Goal: Information Seeking & Learning: Find specific fact

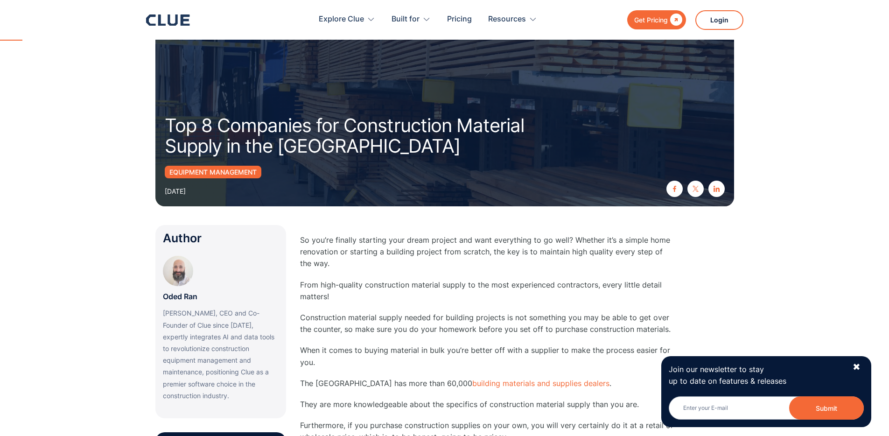
scroll to position [92, 0]
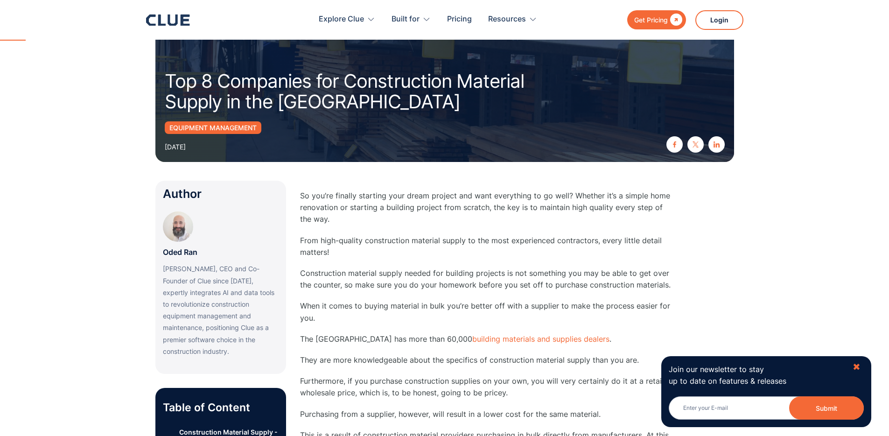
drag, startPoint x: 859, startPoint y: 368, endPoint x: 721, endPoint y: 318, distance: 146.5
click at [859, 368] on div "✖" at bounding box center [857, 367] width 8 height 12
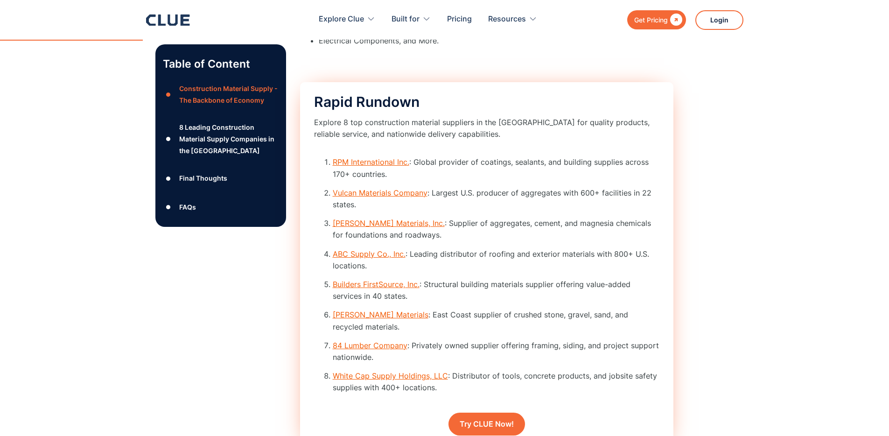
scroll to position [1231, 0]
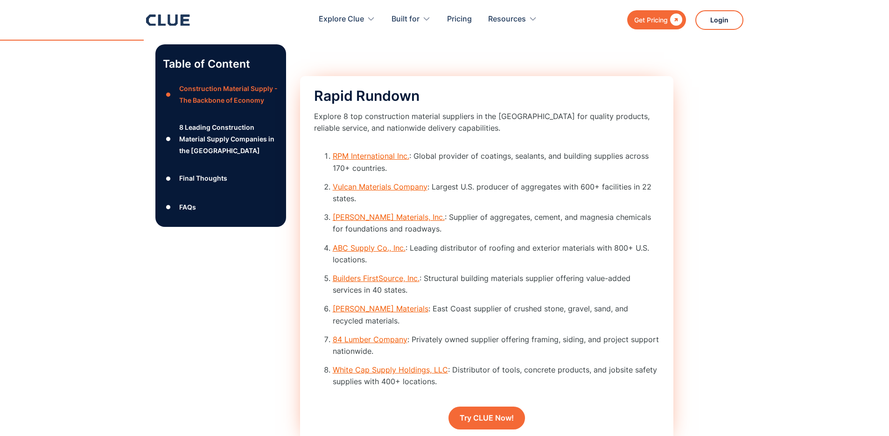
click at [393, 191] on link "Vulcan Materials Company" at bounding box center [380, 186] width 95 height 9
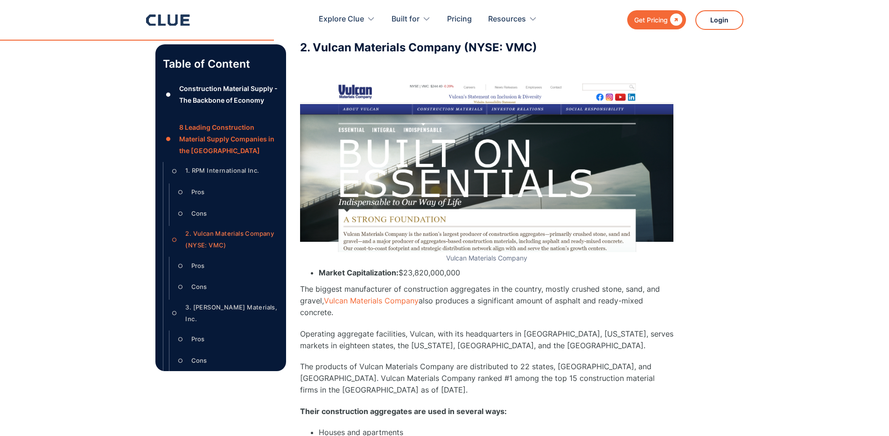
scroll to position [2505, 0]
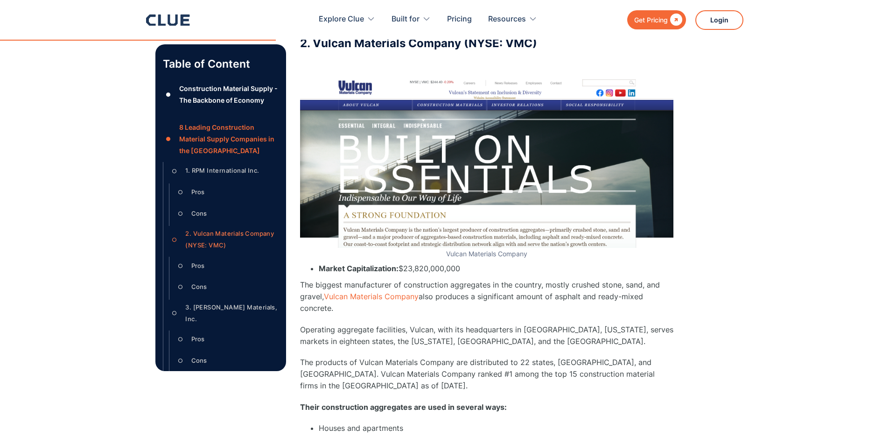
click at [350, 48] on h3 "2. Vulcan Materials Company (NYSE: VMC)" at bounding box center [487, 43] width 374 height 14
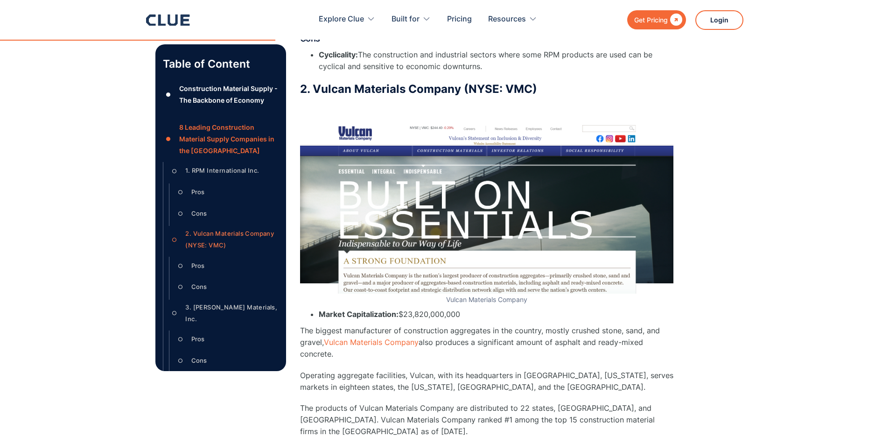
scroll to position [2401, 0]
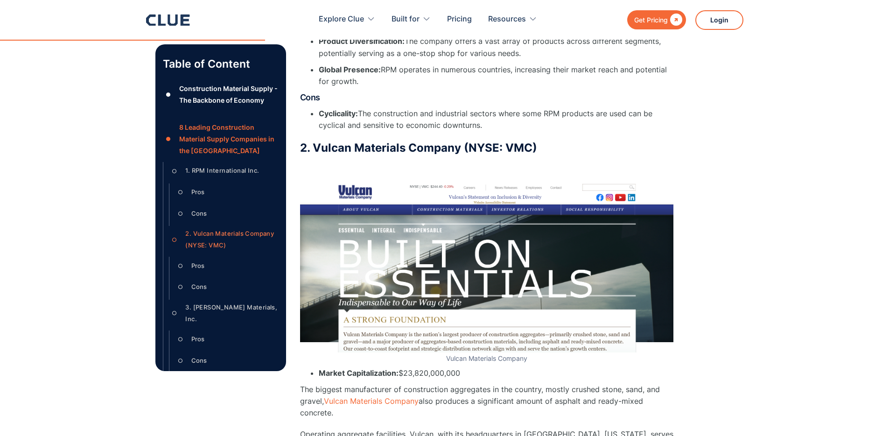
click at [505, 150] on h3 "2. Vulcan Materials Company (NYSE: VMC)" at bounding box center [487, 148] width 374 height 14
click at [379, 145] on h3 "2. Vulcan Materials Company (NYSE: VMC)" at bounding box center [487, 148] width 374 height 14
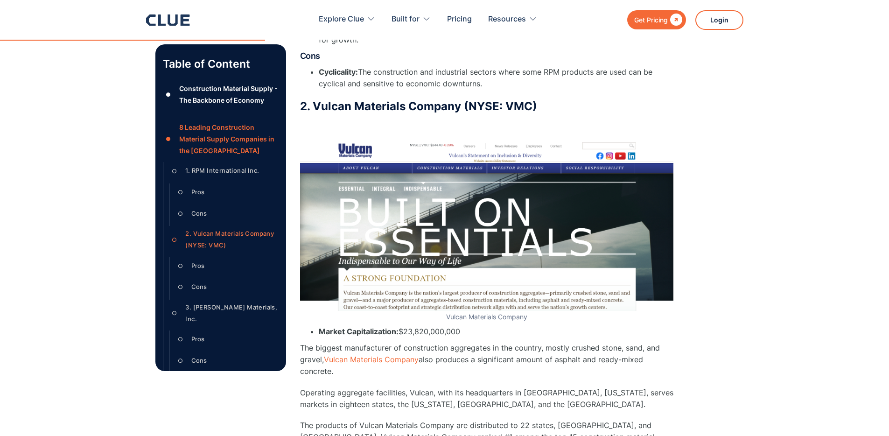
scroll to position [2490, 0]
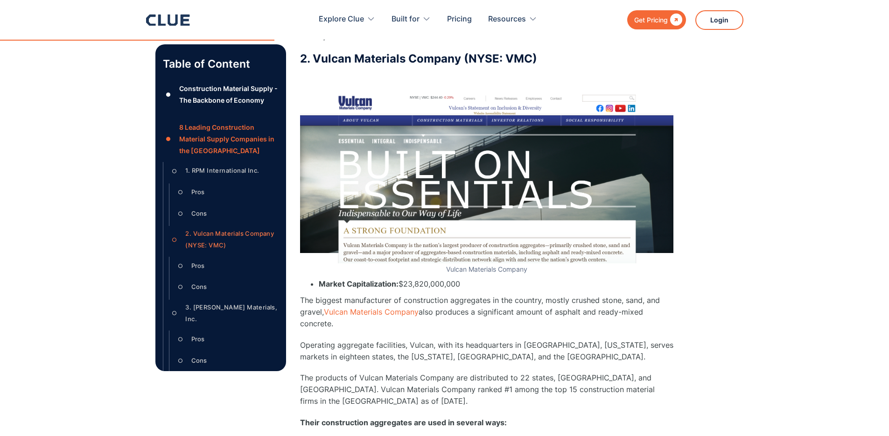
drag, startPoint x: 507, startPoint y: 273, endPoint x: 511, endPoint y: 274, distance: 4.9
click at [507, 273] on figcaption "Vulcan Materials Company" at bounding box center [487, 270] width 374 height 8
click at [396, 316] on link "Vulcan Materials Company" at bounding box center [371, 311] width 95 height 9
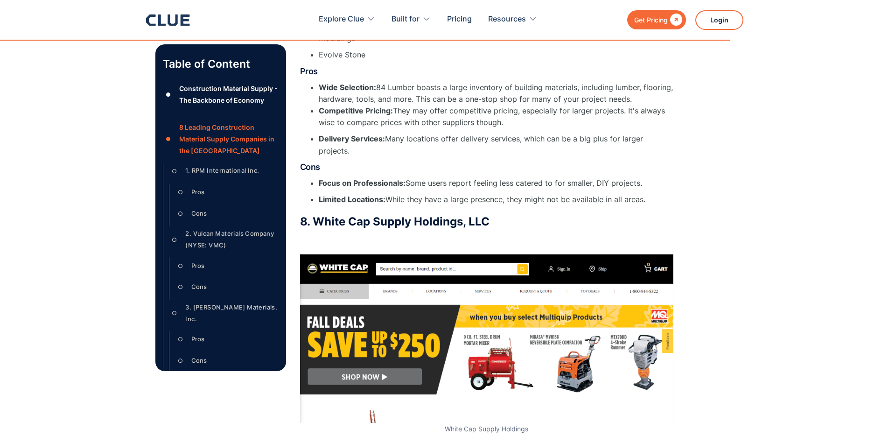
scroll to position [6923, 0]
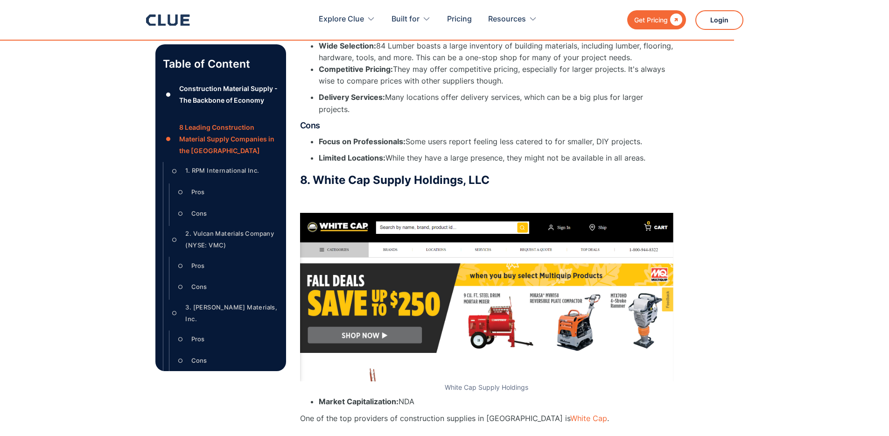
drag, startPoint x: 486, startPoint y: 148, endPoint x: 317, endPoint y: 122, distance: 171.0
click at [317, 173] on h3 "8. White Cap Supply Holdings, LLC" at bounding box center [487, 180] width 374 height 14
copy h3 "White Cap Supply Holdings, LLC"
